Goal: Task Accomplishment & Management: Complete application form

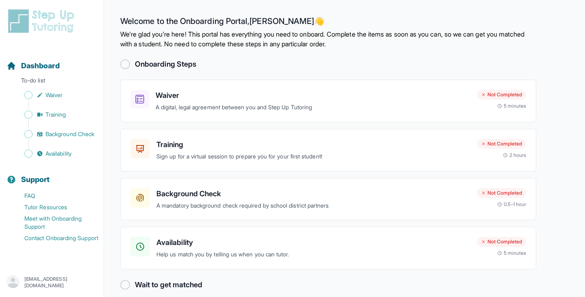
scroll to position [8048, 0]
click at [316, 99] on h3 "Waiver" at bounding box center [313, 95] width 315 height 11
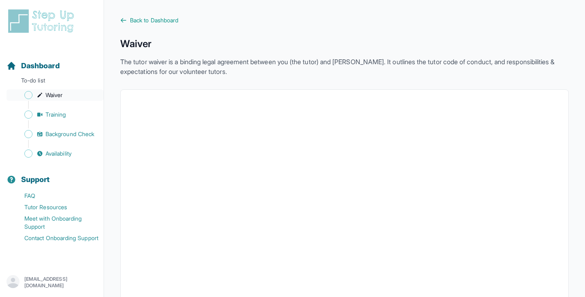
click at [73, 92] on link "Waiver" at bounding box center [54, 94] width 97 height 11
click at [30, 94] on span "Sidebar" at bounding box center [28, 95] width 8 height 8
click at [30, 97] on span "Sidebar" at bounding box center [28, 95] width 8 height 8
click at [136, 24] on span "Back to Dashboard" at bounding box center [154, 20] width 48 height 8
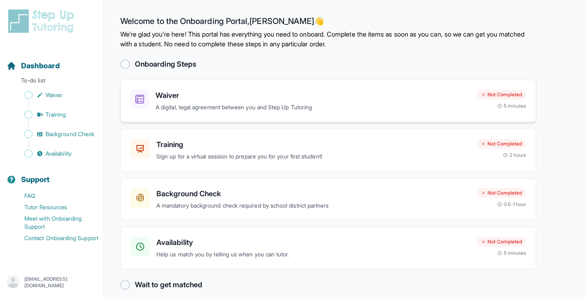
click at [325, 93] on h3 "Waiver" at bounding box center [313, 95] width 315 height 11
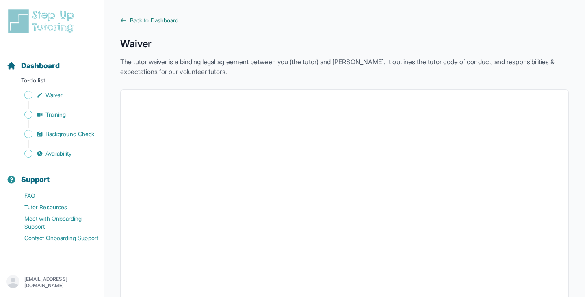
click at [157, 20] on span "Back to Dashboard" at bounding box center [154, 20] width 48 height 8
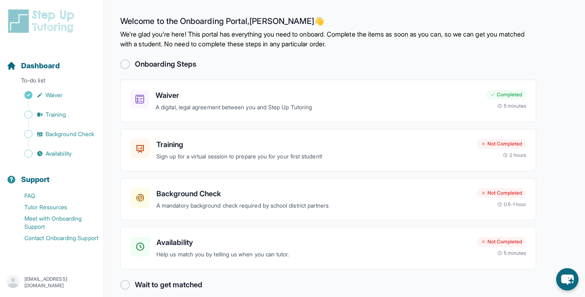
scroll to position [8048, 0]
click at [407, 158] on p "Sign up for a virtual session to prepare you for your first student!" at bounding box center [313, 156] width 314 height 9
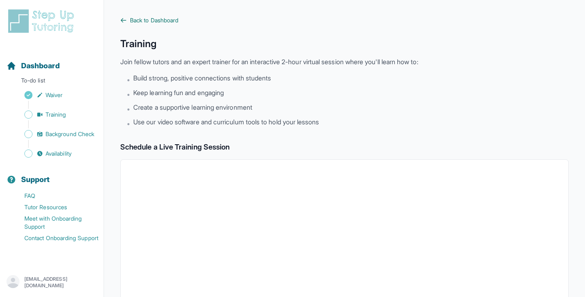
click at [152, 20] on span "Back to Dashboard" at bounding box center [154, 20] width 48 height 8
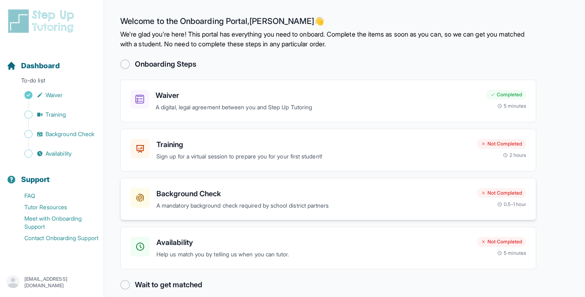
click at [227, 201] on p "A mandatory background check required by school district partners" at bounding box center [313, 205] width 314 height 9
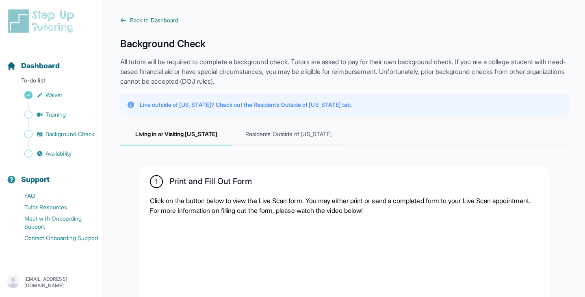
click at [142, 22] on span "Back to Dashboard" at bounding box center [154, 20] width 48 height 8
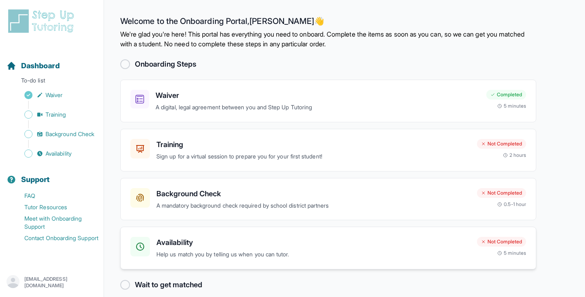
scroll to position [10, 0]
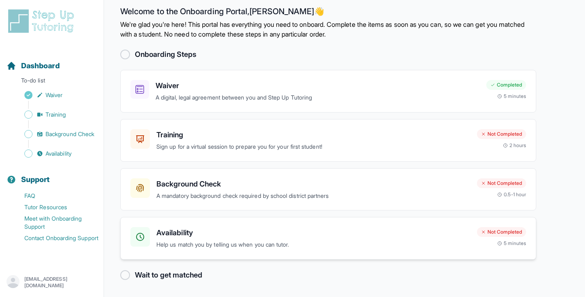
click at [234, 234] on h3 "Availability" at bounding box center [313, 232] width 314 height 11
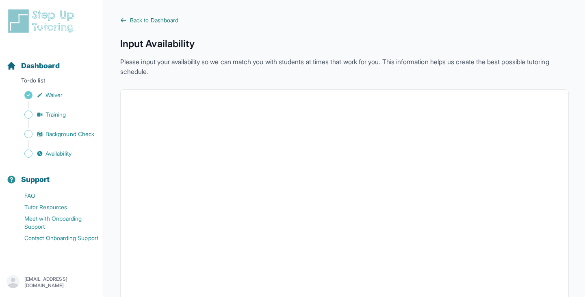
click at [132, 21] on span "Back to Dashboard" at bounding box center [154, 20] width 48 height 8
